Goal: Check status: Check status

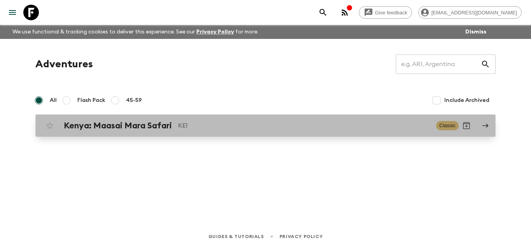
click at [130, 128] on h2 "Kenya: Maasai Mara Safari" at bounding box center [118, 125] width 108 height 10
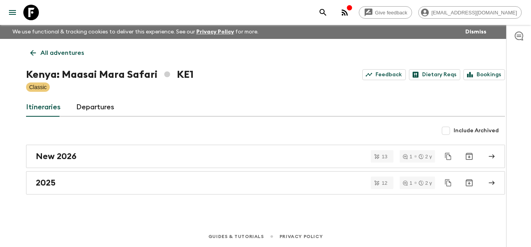
click at [349, 12] on icon "button" at bounding box center [344, 12] width 9 height 9
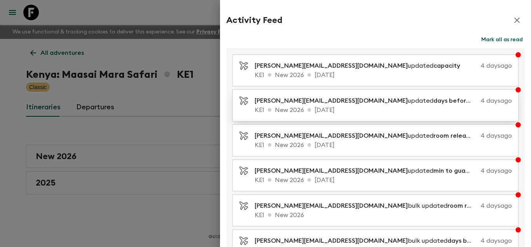
click at [373, 104] on p "[PERSON_NAME][EMAIL_ADDRESS][DOMAIN_NAME] updated days before departure for EB" at bounding box center [366, 100] width 223 height 9
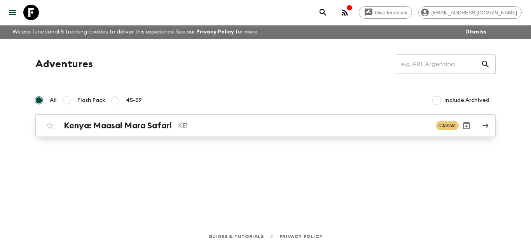
click at [180, 127] on p "KE1" at bounding box center [304, 125] width 252 height 9
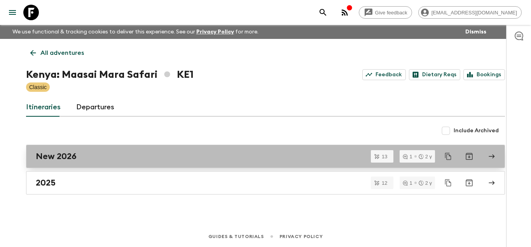
click at [104, 150] on link "New 2026" at bounding box center [265, 156] width 479 height 23
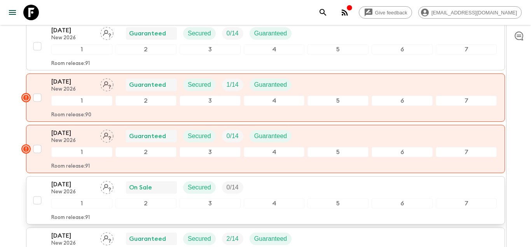
scroll to position [217, 0]
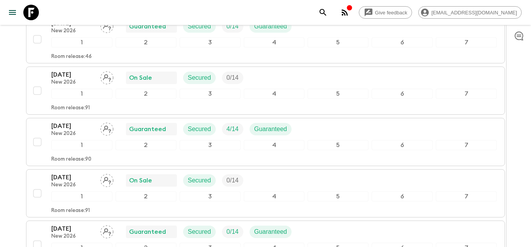
click at [349, 13] on icon "button" at bounding box center [344, 12] width 9 height 9
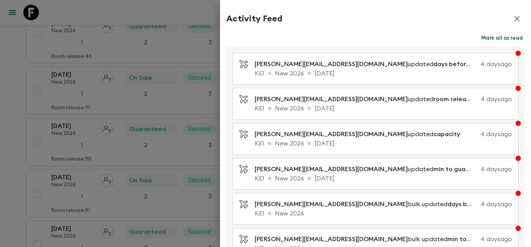
scroll to position [0, 0]
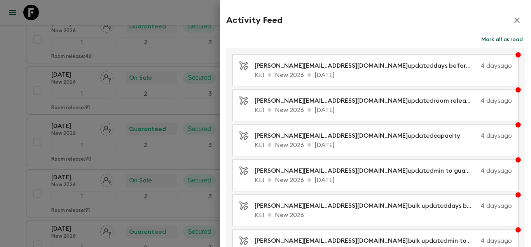
click at [491, 40] on button "Mark all as read" at bounding box center [501, 39] width 45 height 11
click at [520, 19] on icon "button" at bounding box center [516, 20] width 9 height 9
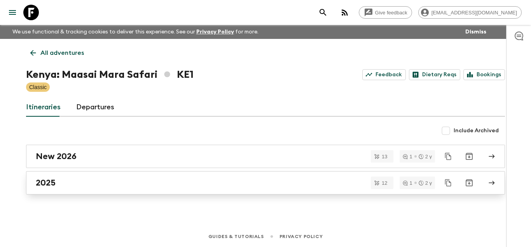
click at [120, 179] on div "2025" at bounding box center [258, 183] width 445 height 10
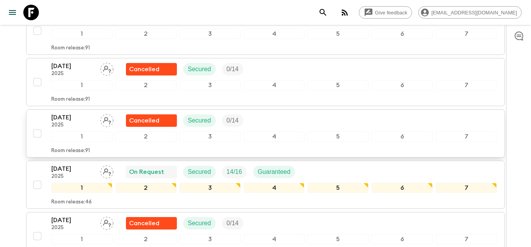
scroll to position [171, 0]
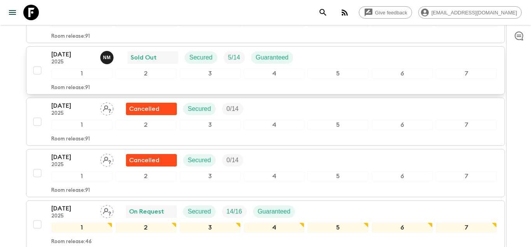
click at [65, 54] on p "[DATE]" at bounding box center [72, 54] width 43 height 9
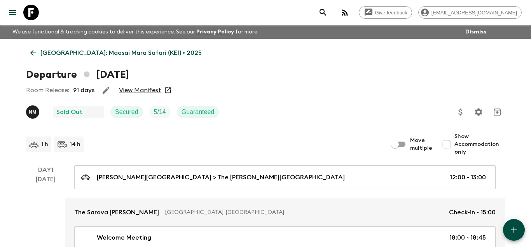
click at [150, 87] on link "View Manifest" at bounding box center [140, 90] width 42 height 8
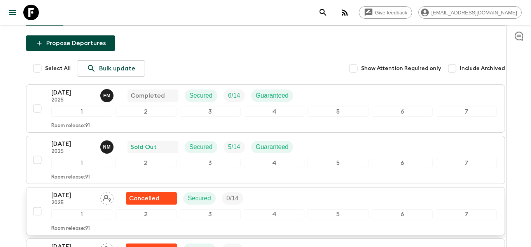
scroll to position [79, 0]
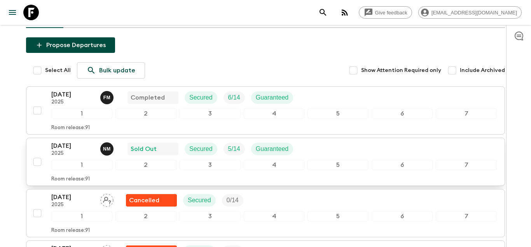
click at [64, 143] on p "[DATE]" at bounding box center [72, 145] width 43 height 9
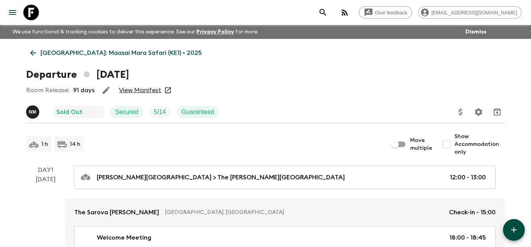
click at [134, 85] on div "Room Release: 91 days View Manifest" at bounding box center [265, 90] width 479 height 16
click at [132, 86] on link "View Manifest" at bounding box center [140, 90] width 42 height 8
